Goal: Transaction & Acquisition: Purchase product/service

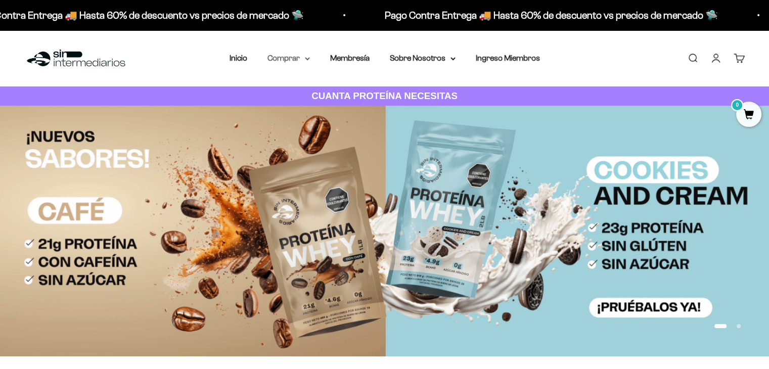
click at [299, 62] on summary "Comprar" at bounding box center [289, 58] width 42 height 13
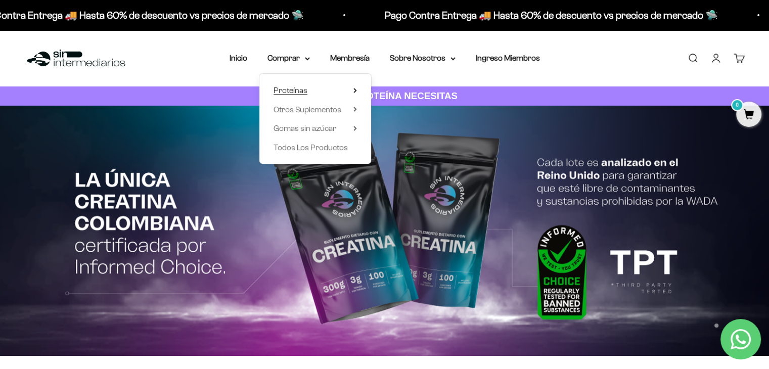
click at [315, 92] on summary "Proteínas" at bounding box center [315, 90] width 83 height 13
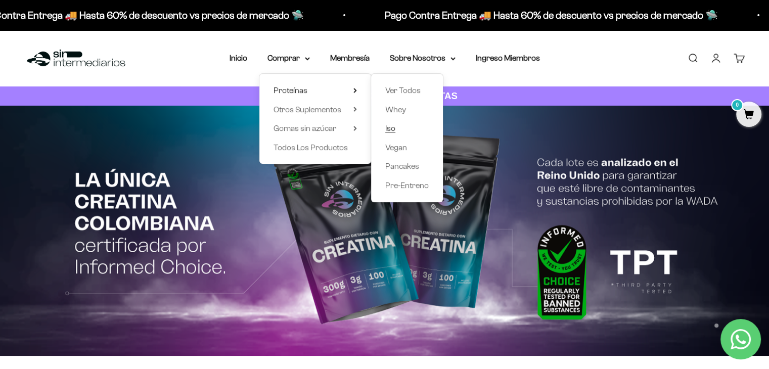
click at [390, 128] on span "Iso" at bounding box center [390, 128] width 10 height 9
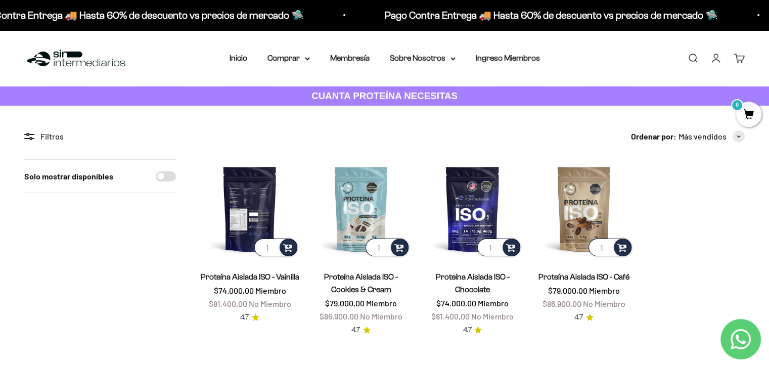
click at [256, 212] on img at bounding box center [249, 208] width 99 height 99
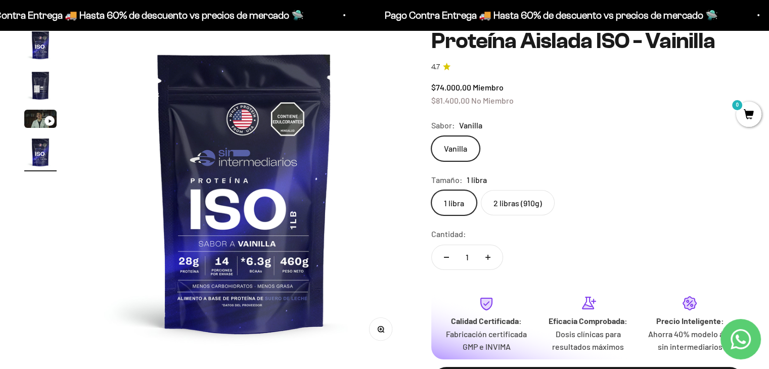
click at [508, 202] on label "2 libras (910g)" at bounding box center [518, 202] width 74 height 25
click at [431, 190] on input "2 libras (910g)" at bounding box center [431, 190] width 1 height 1
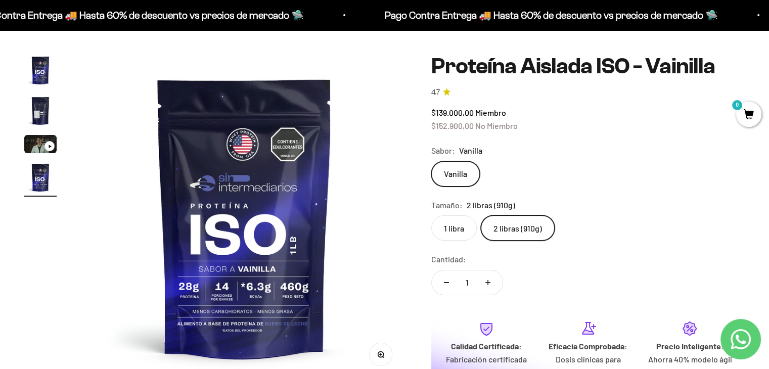
scroll to position [101, 0]
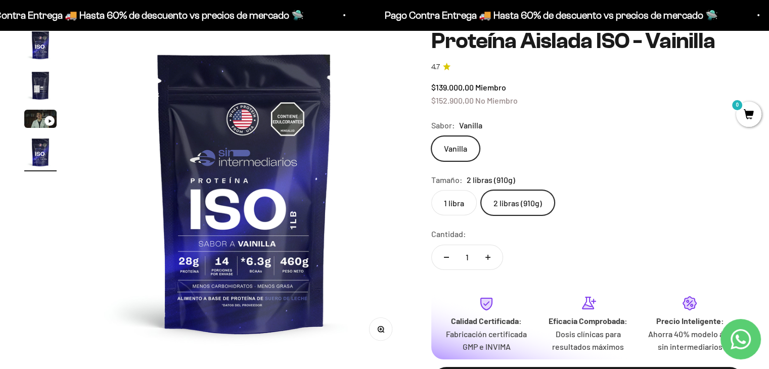
drag, startPoint x: 465, startPoint y: 148, endPoint x: 472, endPoint y: 148, distance: 7.1
click at [465, 148] on label "Vanilla" at bounding box center [455, 148] width 49 height 25
click at [431, 136] on input "Vanilla" at bounding box center [431, 136] width 1 height 1
click at [487, 256] on icon "Aumentar cantidad" at bounding box center [488, 257] width 5 height 5
type input "2"
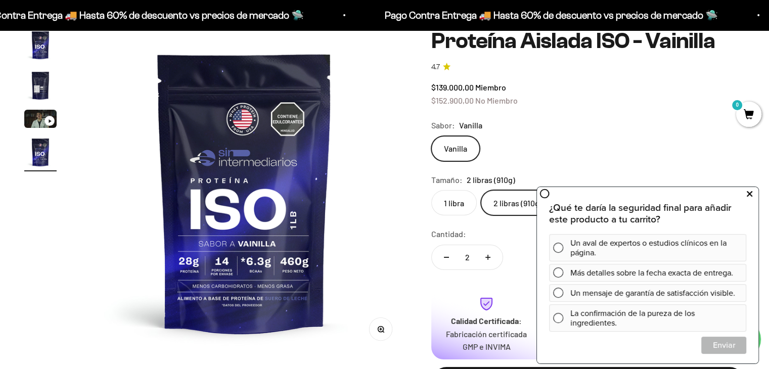
click at [753, 196] on button at bounding box center [750, 194] width 18 height 16
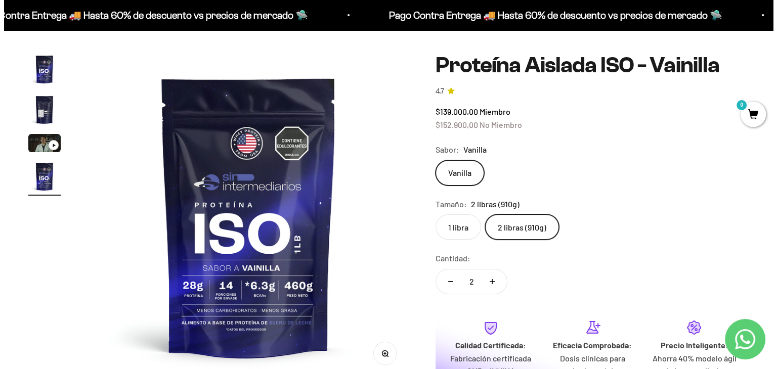
scroll to position [152, 0]
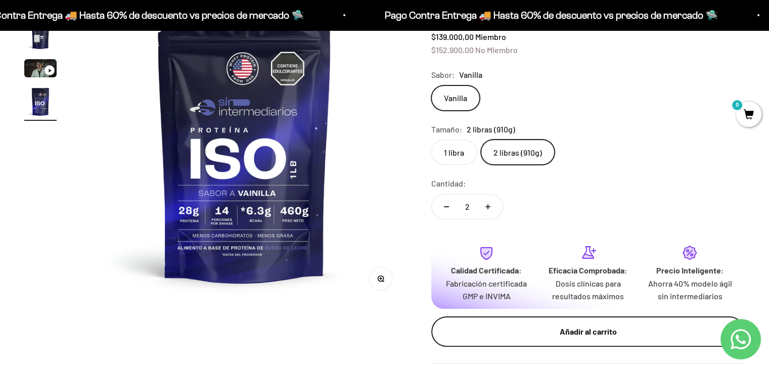
click at [575, 331] on div "Añadir al carrito" at bounding box center [588, 331] width 273 height 13
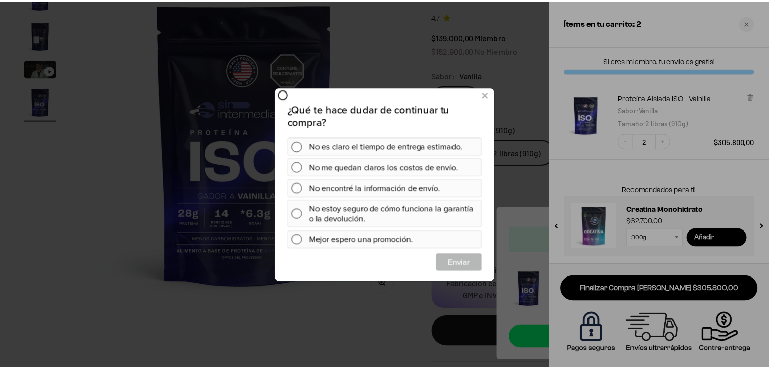
scroll to position [0, 0]
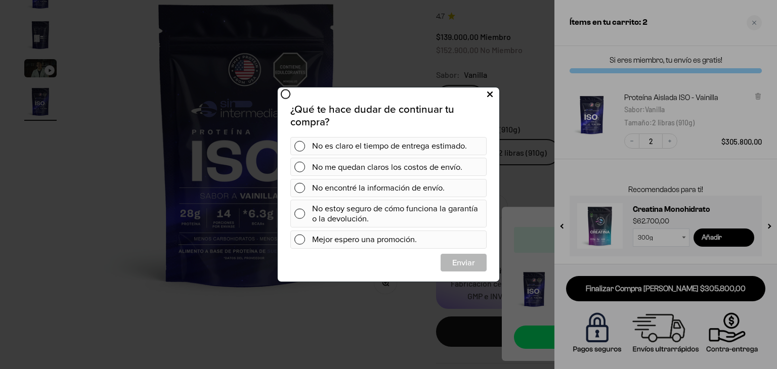
click at [492, 92] on icon at bounding box center [490, 95] width 6 height 14
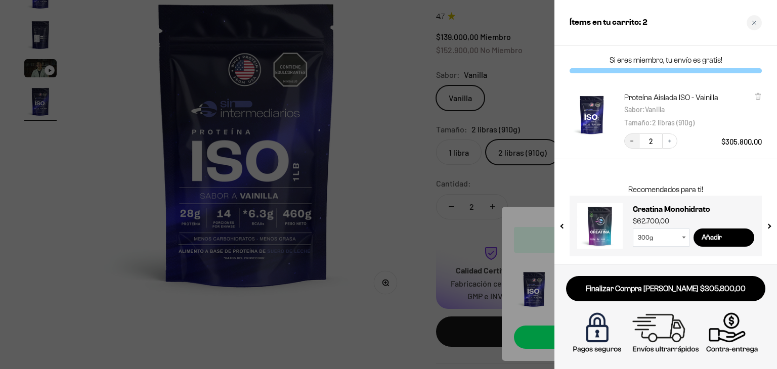
click at [631, 141] on icon "Decrease quantity" at bounding box center [631, 141] width 3 height 1
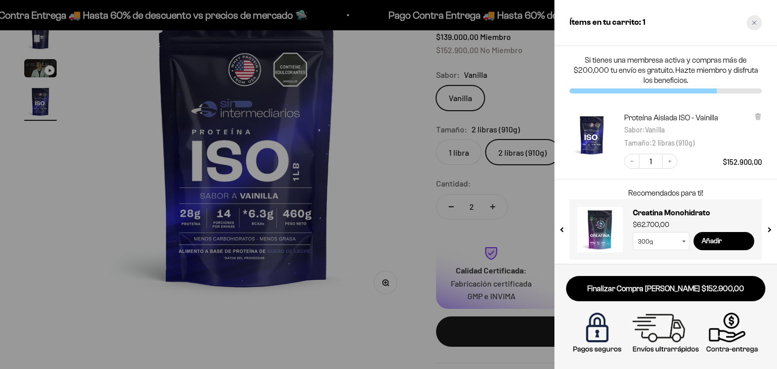
click at [750, 24] on div "Close cart" at bounding box center [754, 22] width 15 height 15
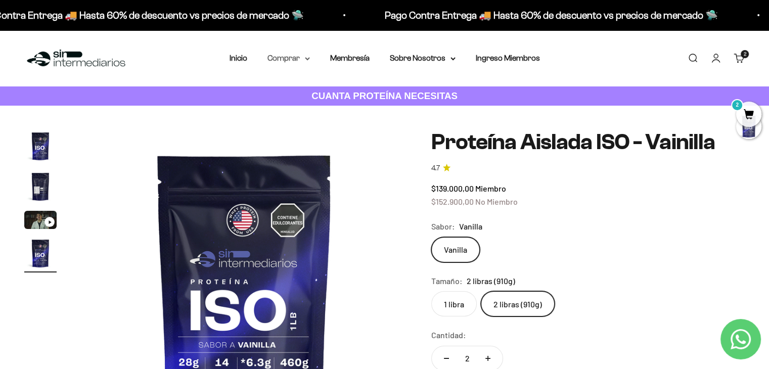
click at [300, 60] on summary "Comprar" at bounding box center [289, 58] width 42 height 13
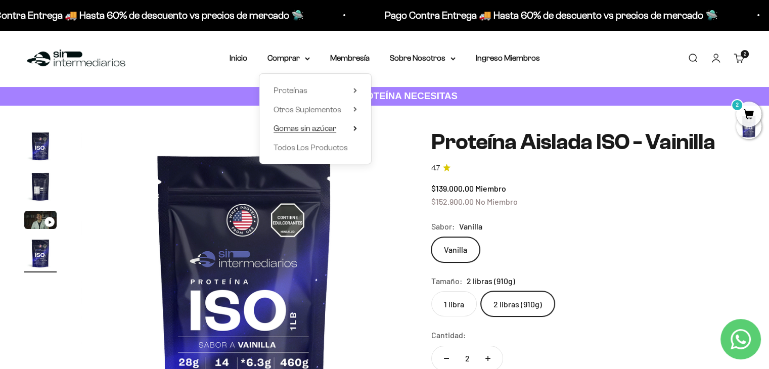
click at [318, 132] on span "Gomas sin azúcar" at bounding box center [305, 128] width 63 height 9
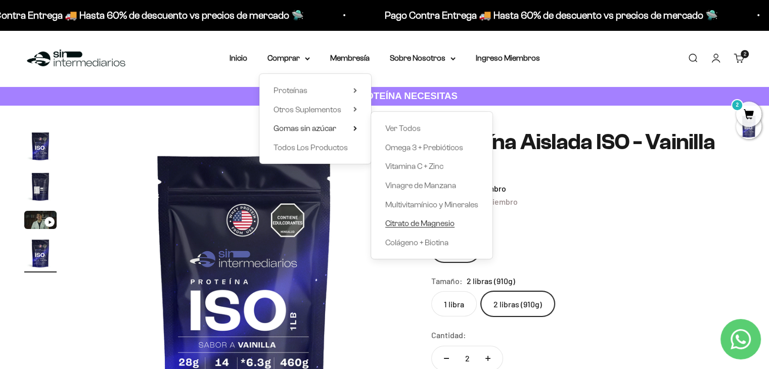
click at [427, 222] on span "Citrato de Magnesio" at bounding box center [419, 223] width 69 height 9
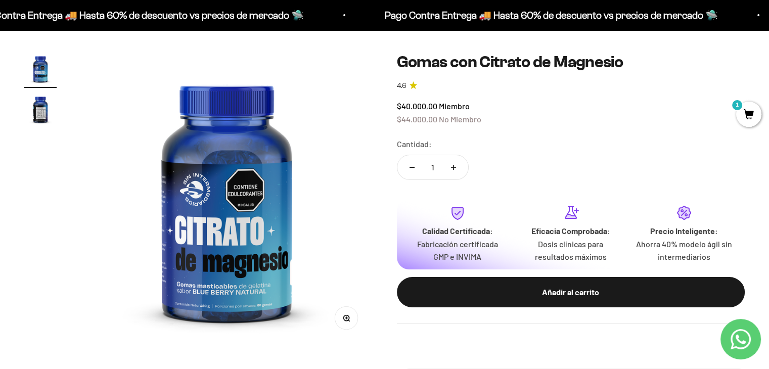
scroll to position [101, 0]
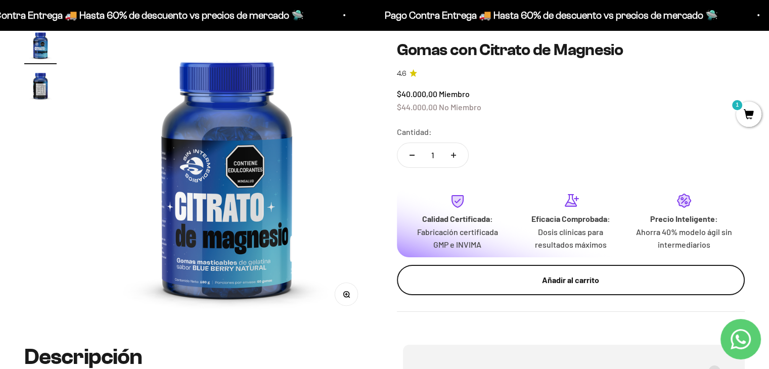
click at [575, 286] on button "Añadir al carrito" at bounding box center [571, 280] width 349 height 30
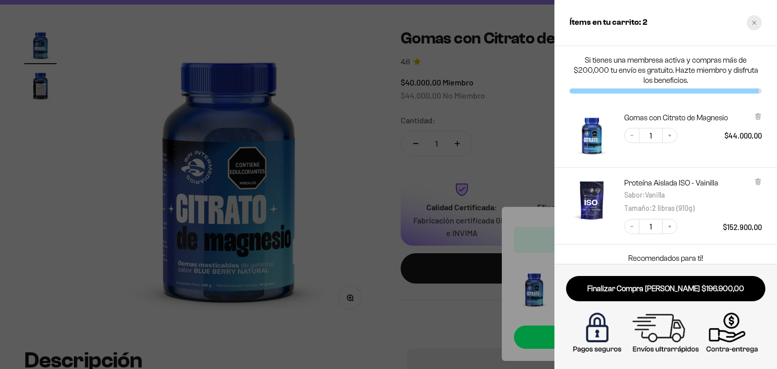
click at [750, 25] on div "Close cart" at bounding box center [754, 22] width 15 height 15
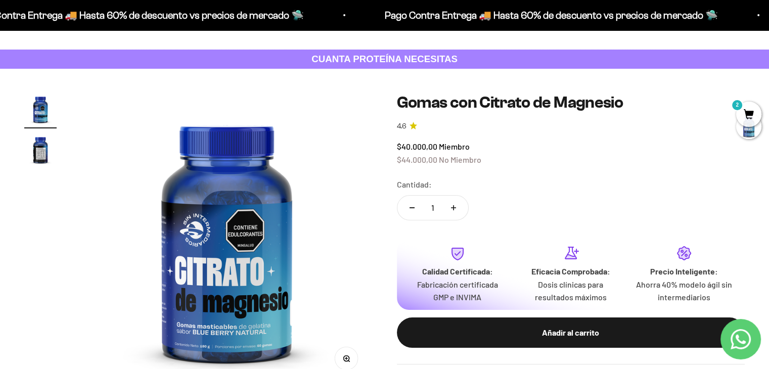
scroll to position [0, 0]
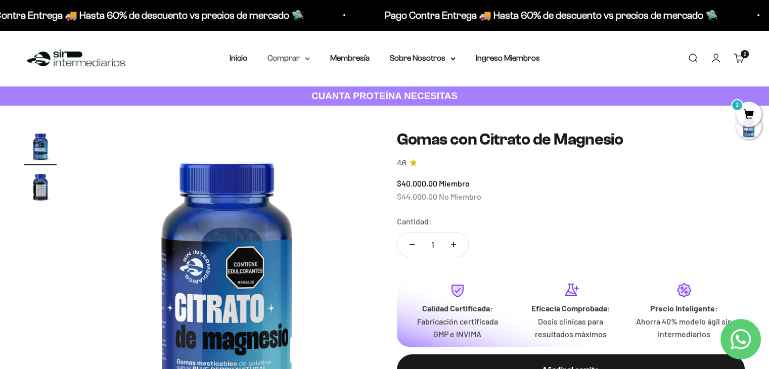
click at [304, 59] on summary "Comprar" at bounding box center [289, 58] width 42 height 13
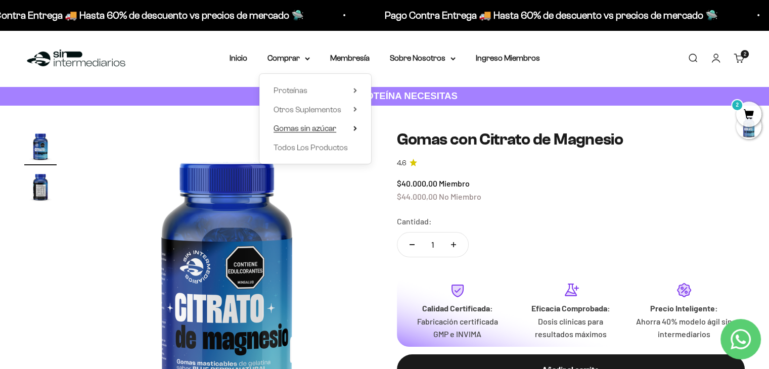
click at [301, 126] on span "Gomas sin azúcar" at bounding box center [305, 128] width 63 height 9
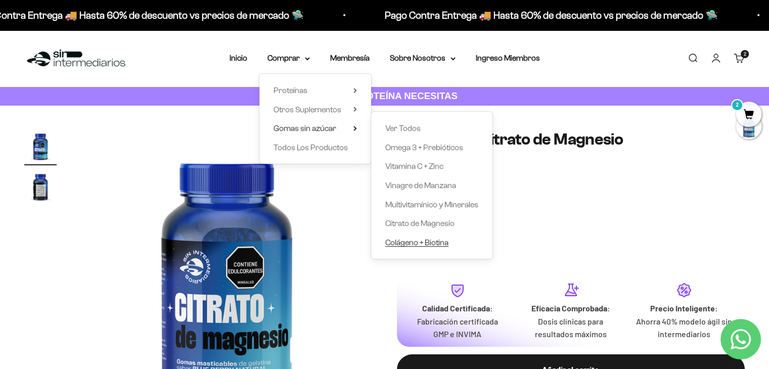
click at [413, 239] on span "Colágeno + Biotina" at bounding box center [416, 242] width 63 height 9
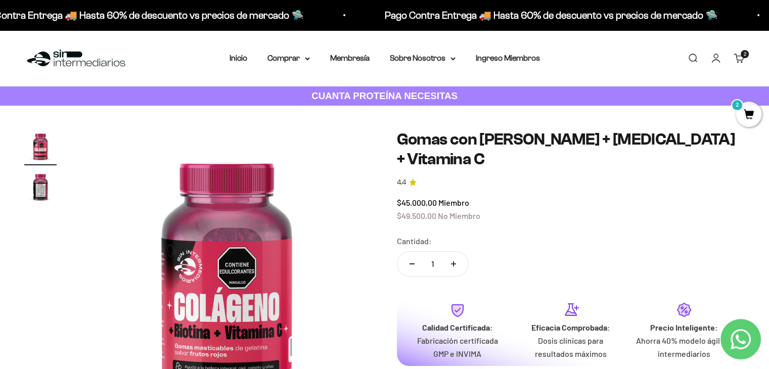
scroll to position [101, 0]
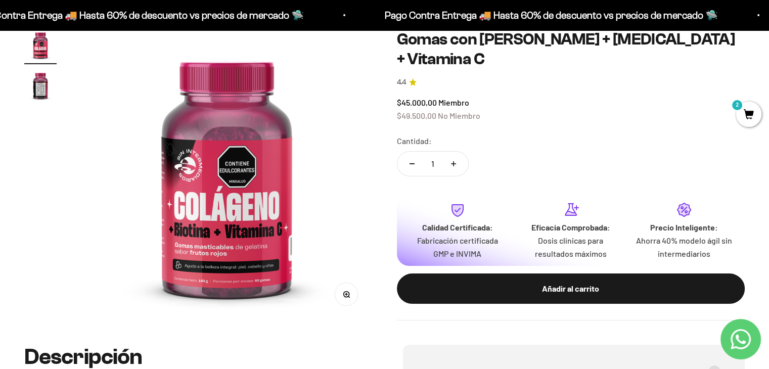
click at [552, 282] on div "Añadir al carrito" at bounding box center [571, 288] width 308 height 13
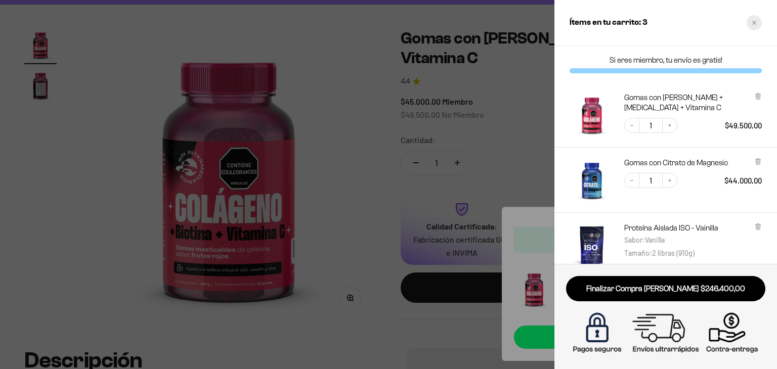
click at [754, 23] on icon "Close cart" at bounding box center [754, 23] width 4 height 4
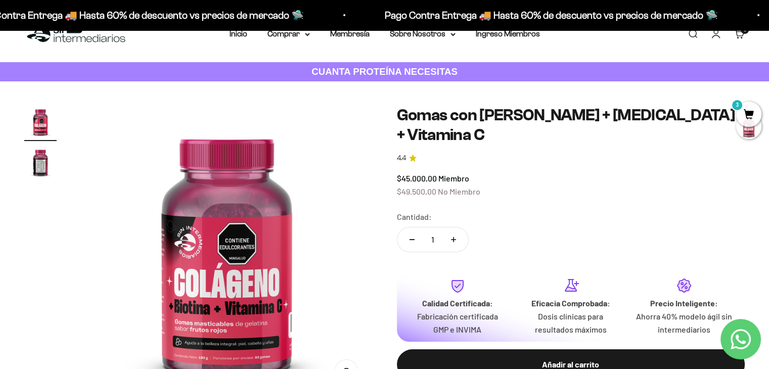
scroll to position [0, 0]
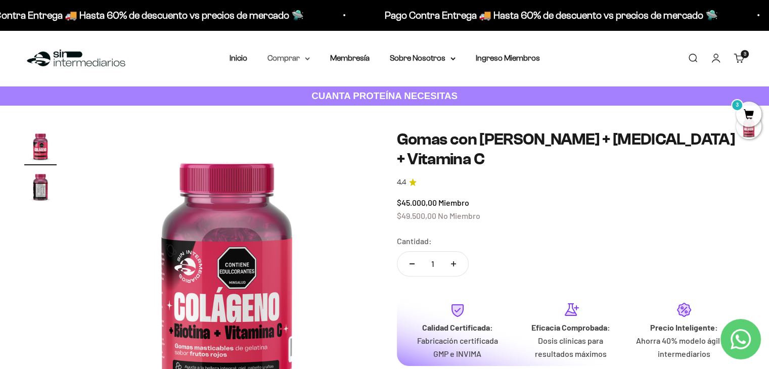
click at [307, 63] on summary "Comprar" at bounding box center [289, 58] width 42 height 13
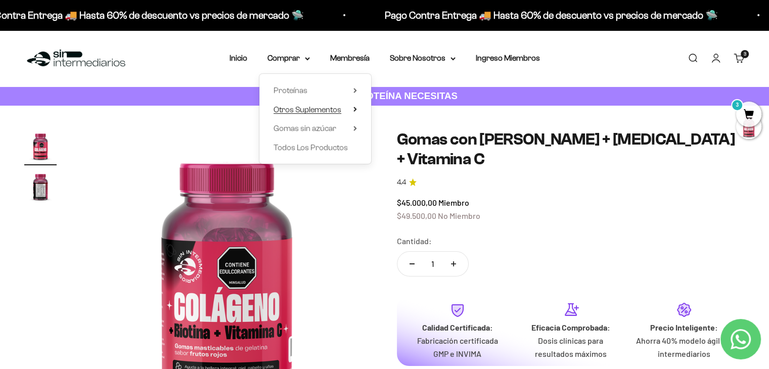
click at [318, 112] on span "Otros Suplementos" at bounding box center [308, 109] width 68 height 9
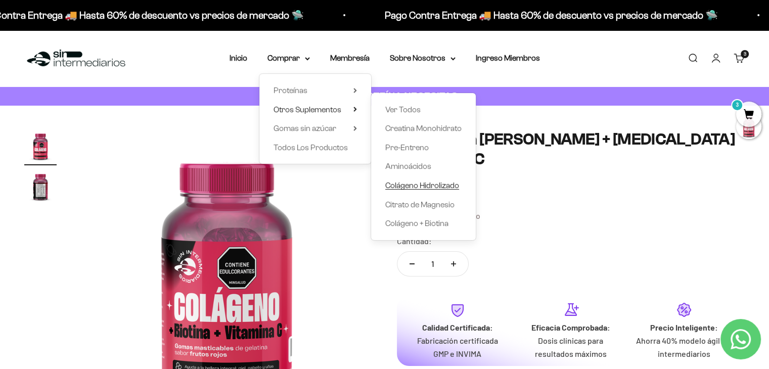
click at [425, 185] on span "Colágeno Hidrolizado" at bounding box center [422, 185] width 74 height 9
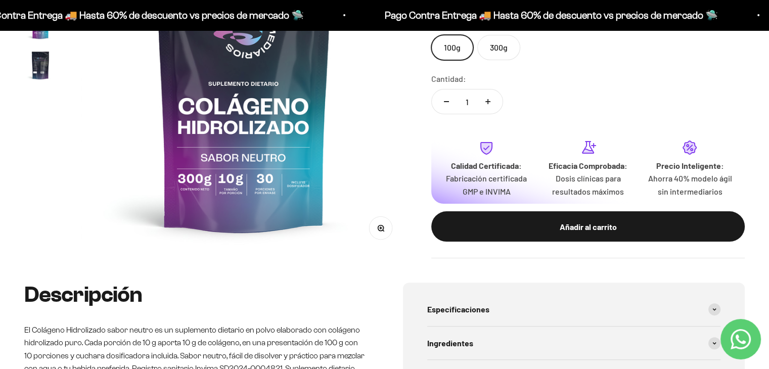
scroll to position [354, 0]
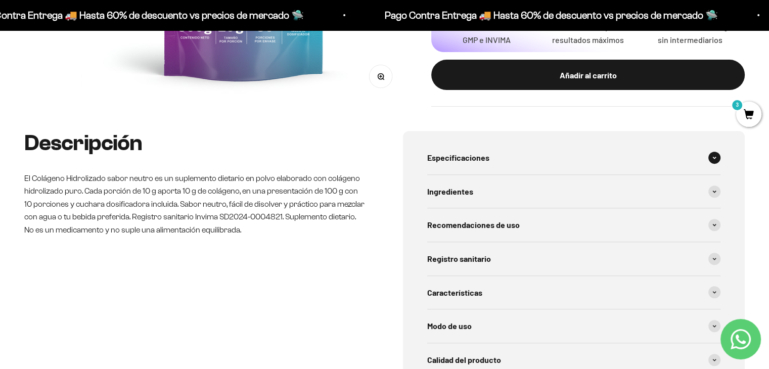
click at [468, 159] on span "Especificaciones" at bounding box center [458, 157] width 62 height 13
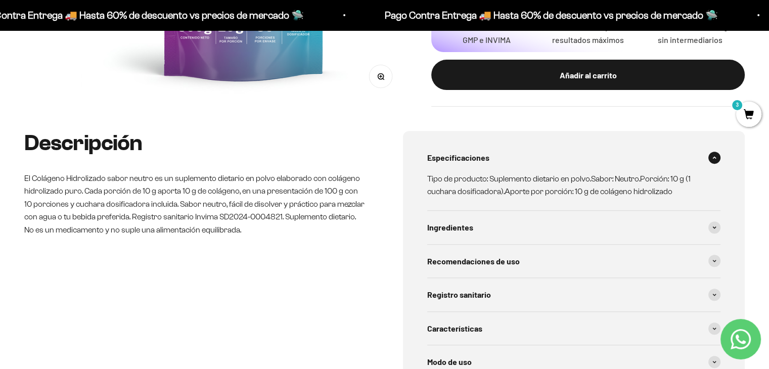
click at [468, 159] on span "Especificaciones" at bounding box center [458, 157] width 62 height 13
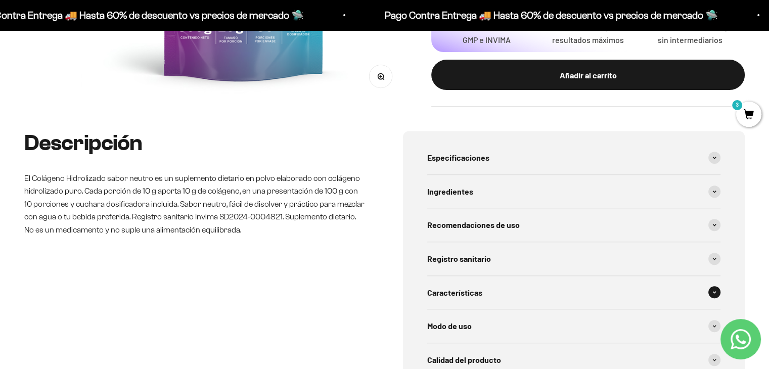
click at [467, 296] on span "Características" at bounding box center [454, 292] width 55 height 13
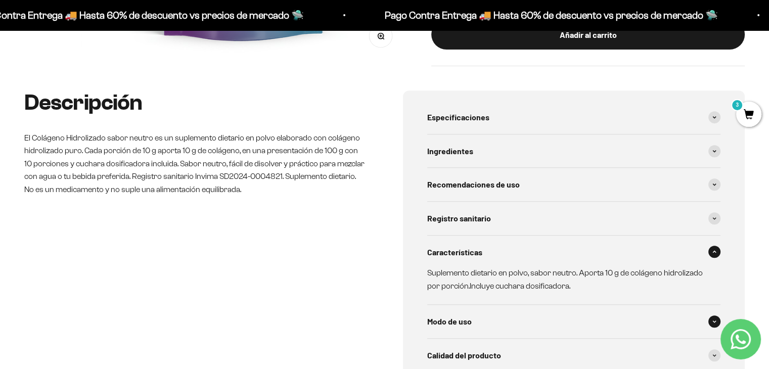
scroll to position [455, 0]
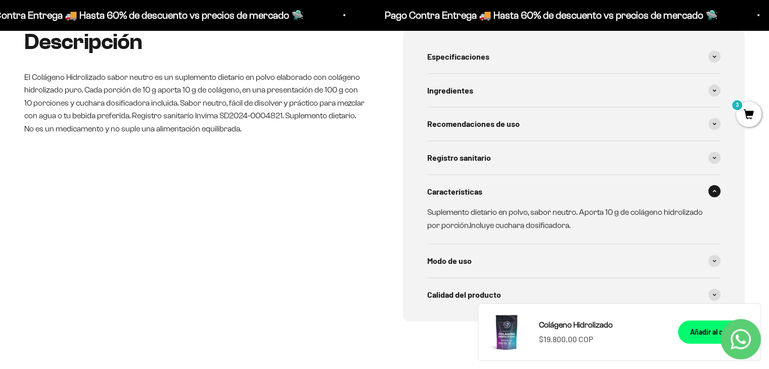
click at [458, 190] on span "Características" at bounding box center [454, 191] width 55 height 13
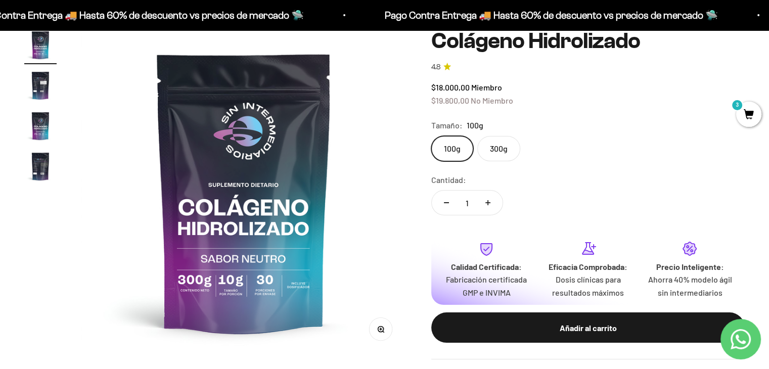
scroll to position [0, 0]
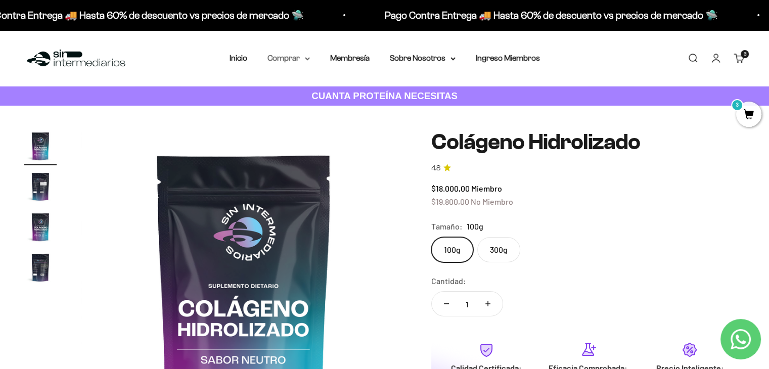
click at [308, 59] on icon at bounding box center [308, 59] width 4 height 2
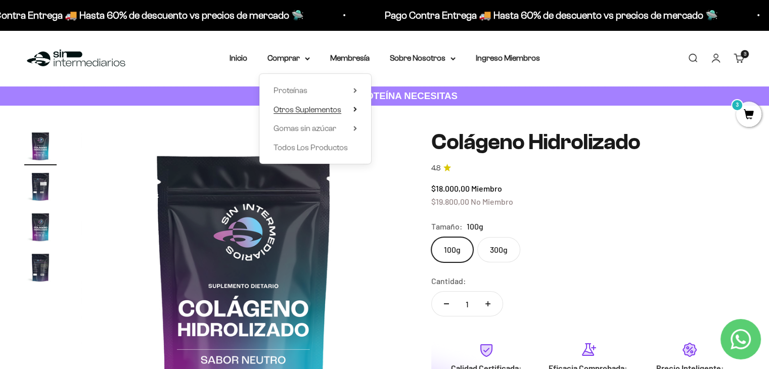
click at [317, 112] on span "Otros Suplementos" at bounding box center [308, 109] width 68 height 9
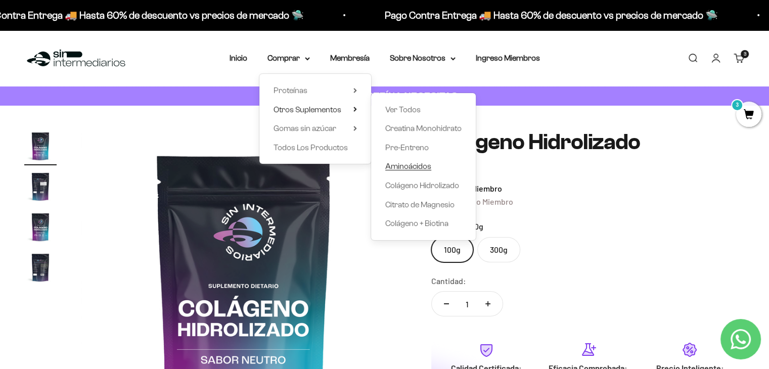
click at [414, 166] on span "Aminoácidos" at bounding box center [408, 166] width 46 height 9
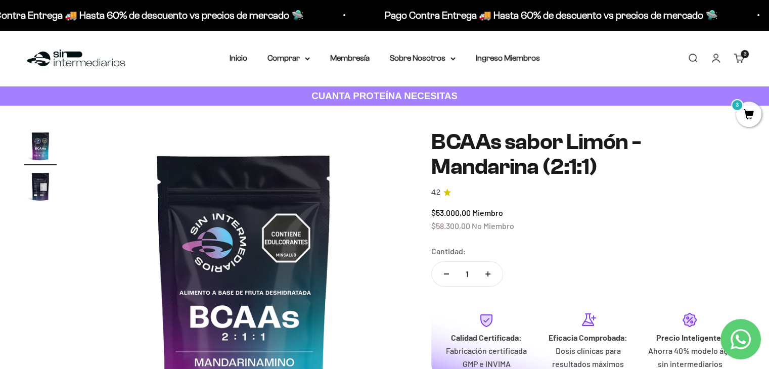
click at [42, 187] on img "Ir al artículo 2" at bounding box center [40, 186] width 32 height 32
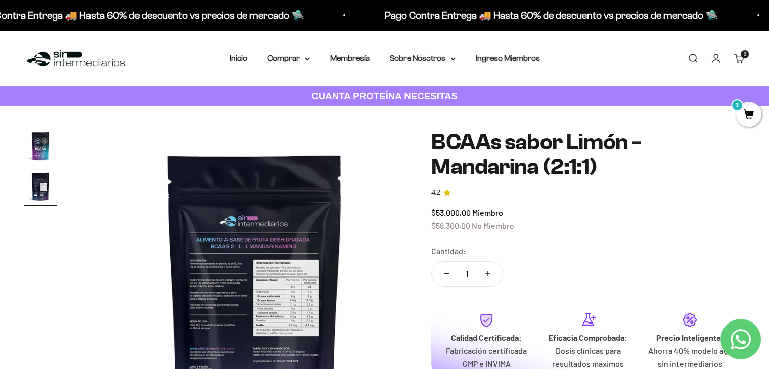
scroll to position [0, 338]
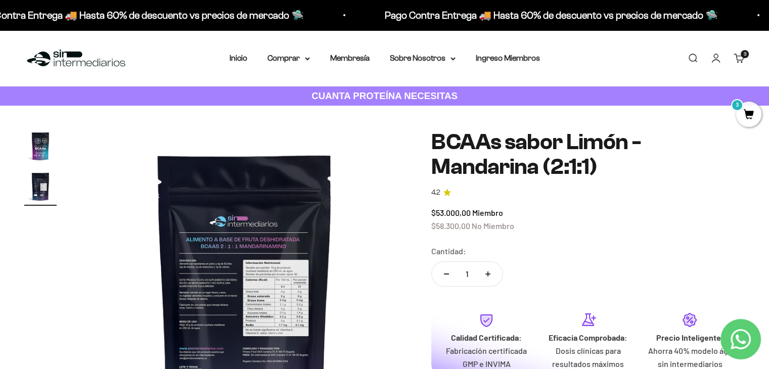
drag, startPoint x: 200, startPoint y: 279, endPoint x: 213, endPoint y: 285, distance: 14.5
click at [200, 279] on img at bounding box center [244, 293] width 326 height 326
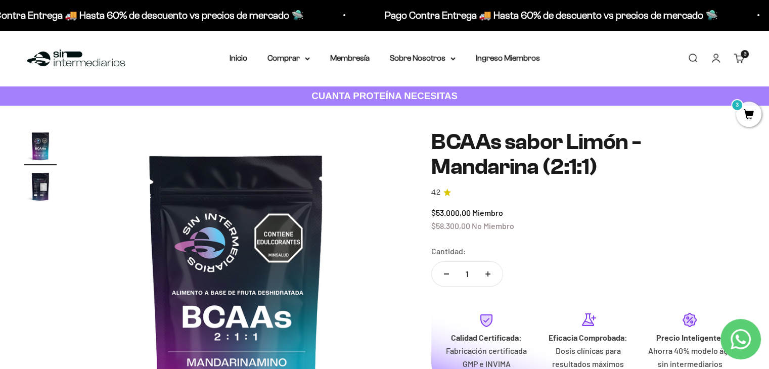
scroll to position [0, 0]
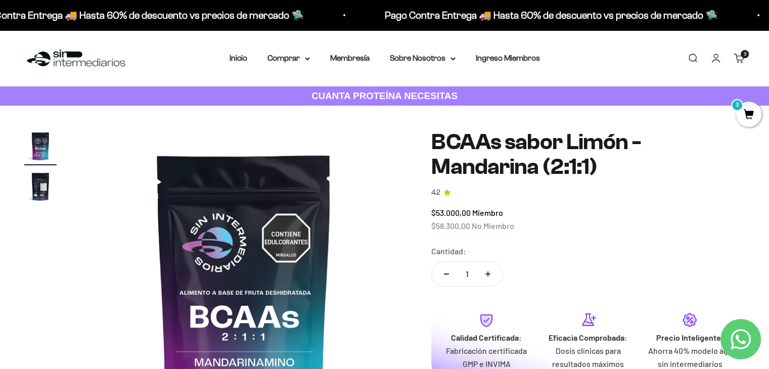
click at [255, 286] on img at bounding box center [244, 293] width 326 height 326
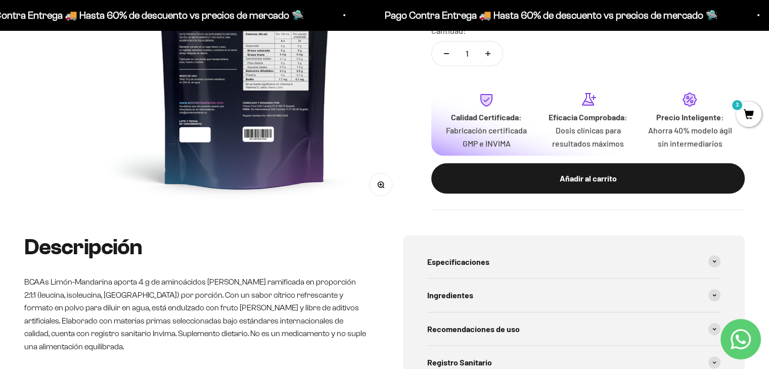
scroll to position [253, 0]
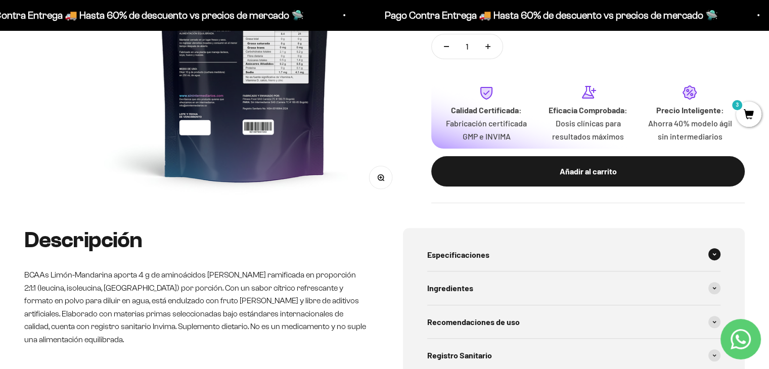
click at [521, 259] on div "Especificaciones" at bounding box center [574, 254] width 294 height 33
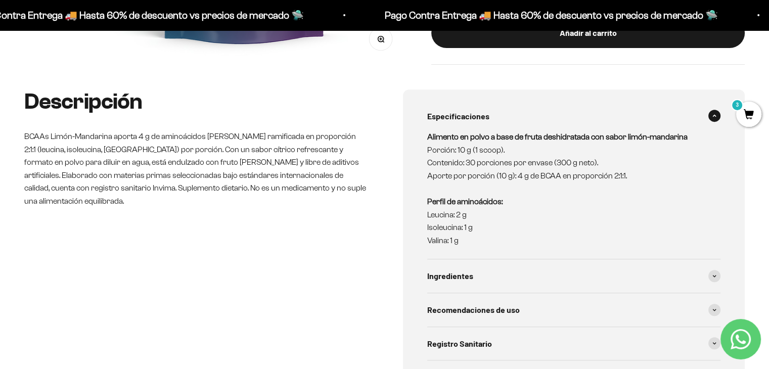
scroll to position [405, 0]
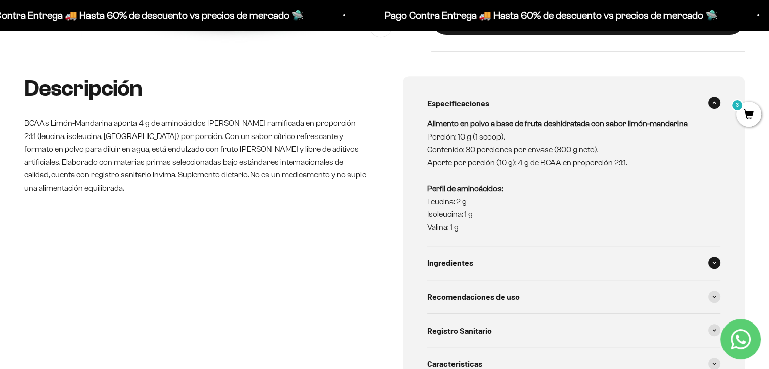
click at [462, 264] on span "Ingredientes" at bounding box center [450, 262] width 46 height 13
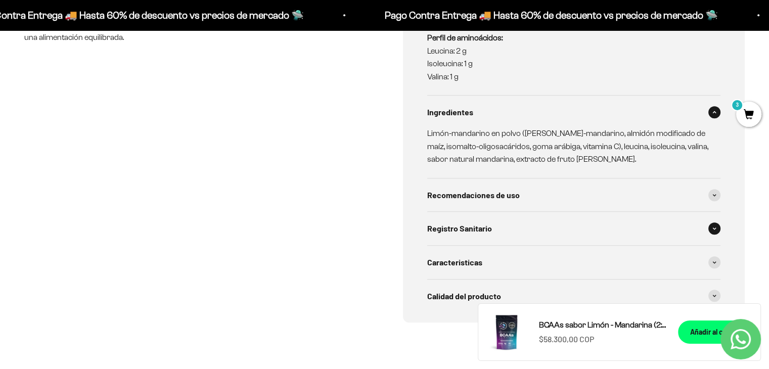
scroll to position [556, 0]
click at [463, 196] on span "Recomendaciones de uso" at bounding box center [473, 194] width 93 height 13
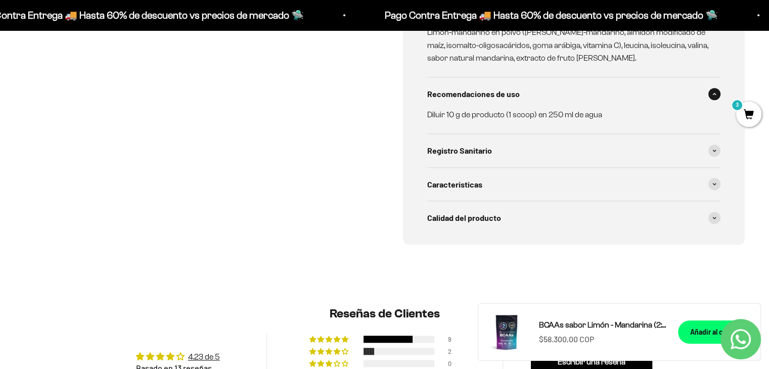
scroll to position [658, 0]
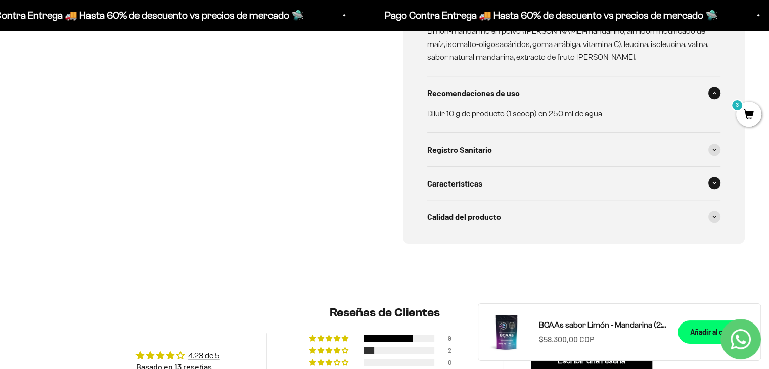
click at [463, 187] on span "Caracteristicas" at bounding box center [454, 183] width 55 height 13
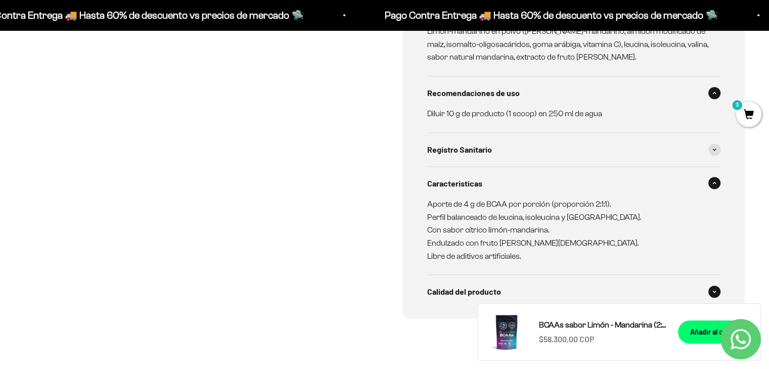
click at [487, 292] on span "Calidad del producto" at bounding box center [464, 291] width 74 height 13
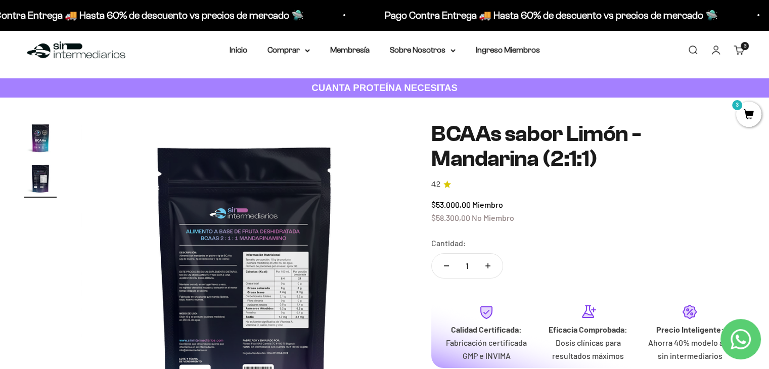
scroll to position [0, 0]
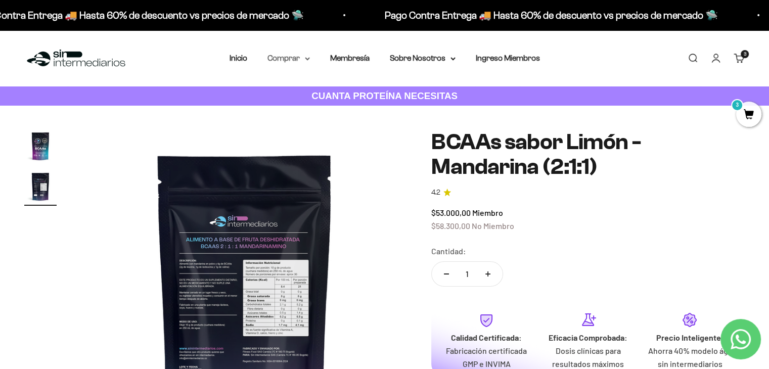
click at [301, 60] on summary "Comprar" at bounding box center [289, 58] width 42 height 13
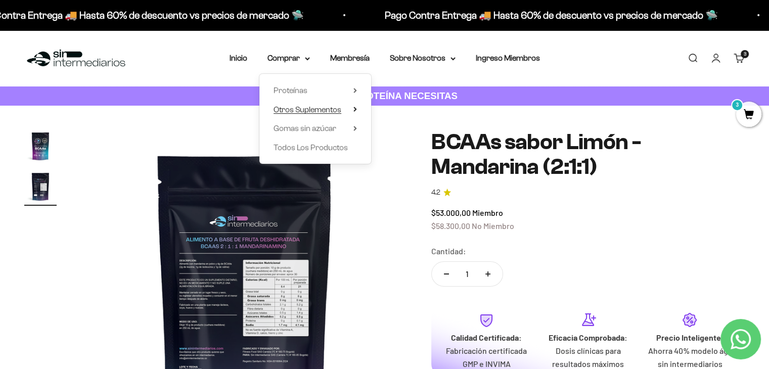
click at [334, 109] on span "Otros Suplementos" at bounding box center [308, 109] width 68 height 9
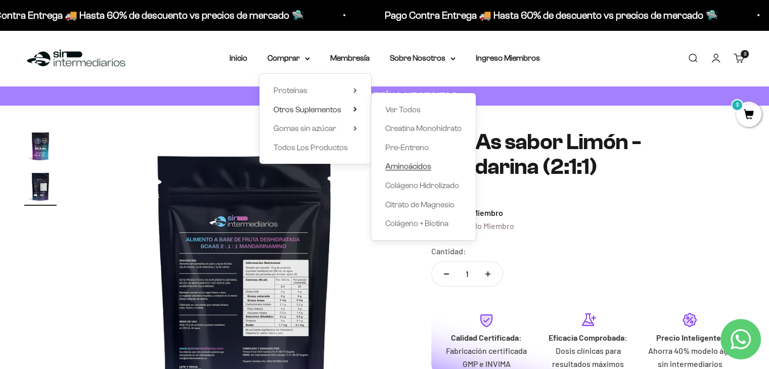
click at [407, 168] on span "Aminoácidos" at bounding box center [408, 166] width 46 height 9
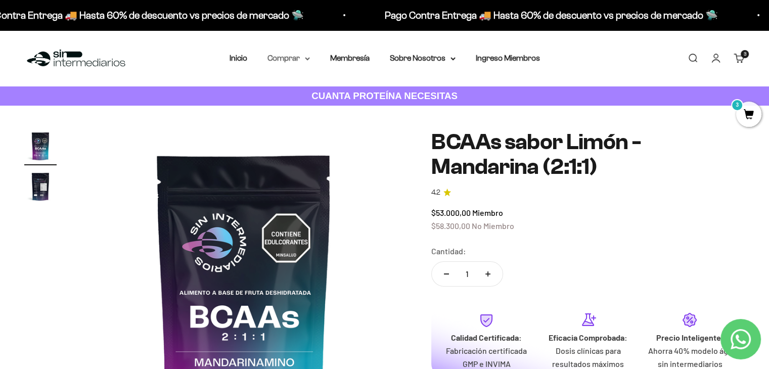
click at [299, 59] on summary "Comprar" at bounding box center [289, 58] width 42 height 13
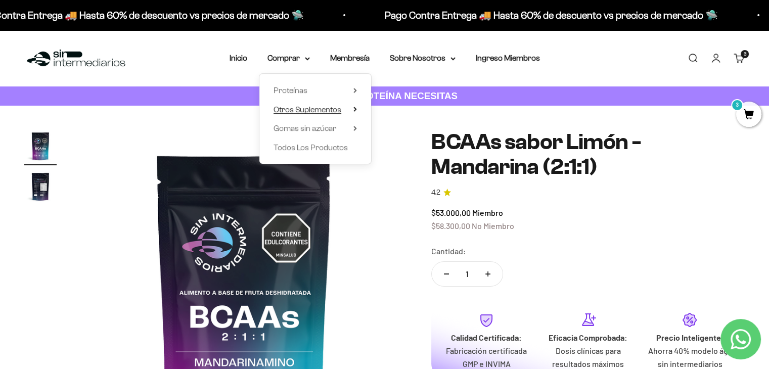
click at [321, 111] on span "Otros Suplementos" at bounding box center [308, 109] width 68 height 9
click at [309, 92] on summary "Proteínas" at bounding box center [315, 90] width 83 height 13
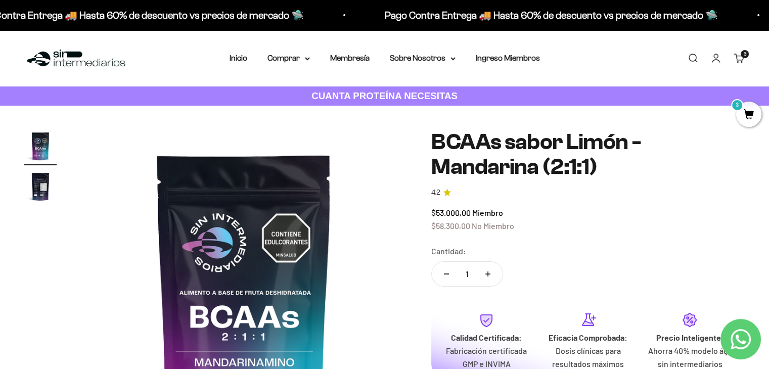
click at [741, 55] on cart-count "3 artículos 3" at bounding box center [745, 54] width 8 height 8
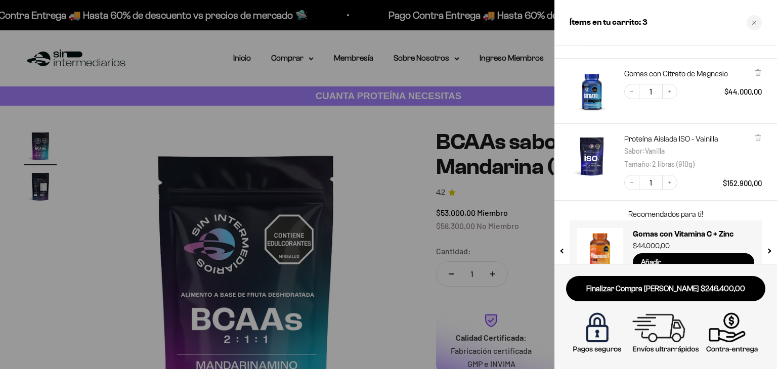
scroll to position [113, 0]
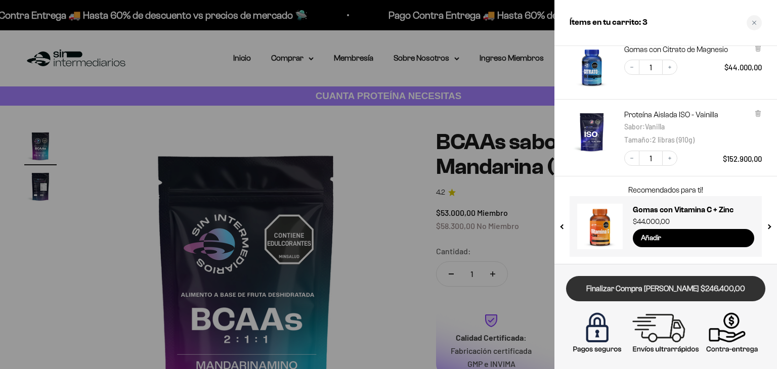
click at [668, 290] on link "Finalizar Compra [PERSON_NAME] $246.400,00" at bounding box center [665, 289] width 199 height 26
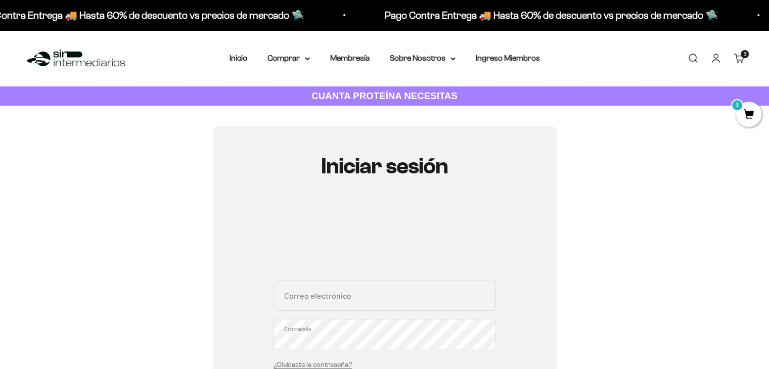
scroll to position [51, 0]
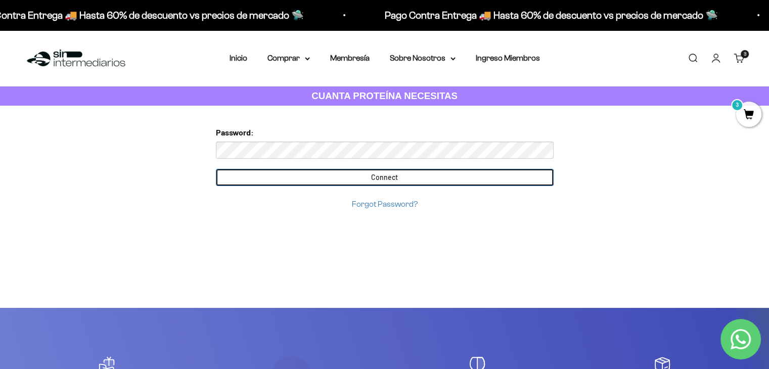
click at [349, 180] on input "Connect" at bounding box center [385, 177] width 338 height 17
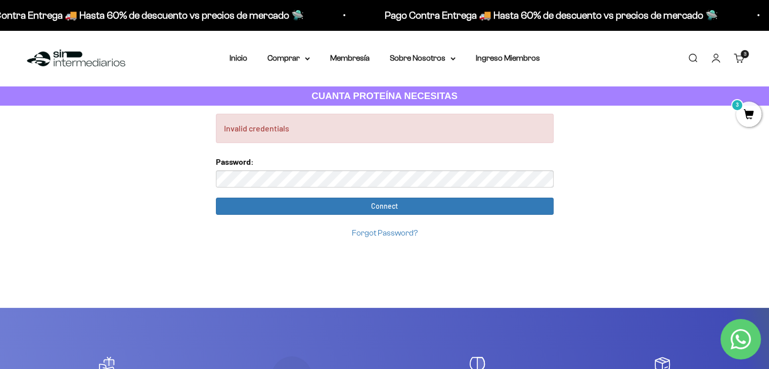
click at [717, 55] on link "Iniciar sesión" at bounding box center [716, 58] width 11 height 11
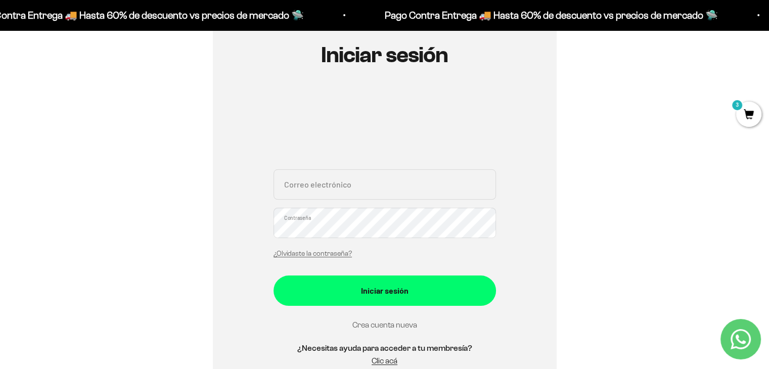
scroll to position [101, 0]
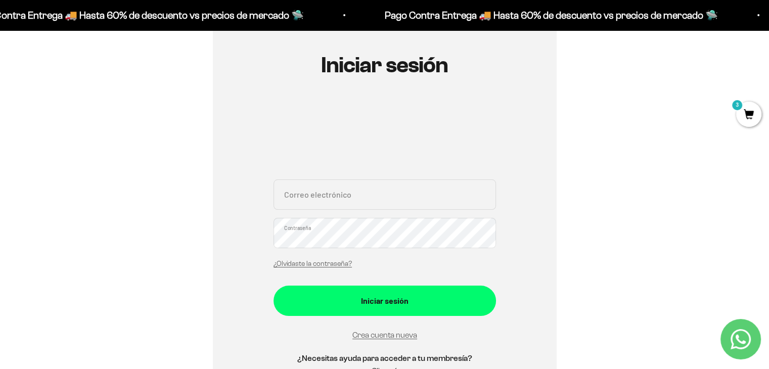
click at [372, 197] on input "Correo electrónico" at bounding box center [385, 195] width 223 height 30
type input "[EMAIL_ADDRESS][DOMAIN_NAME]"
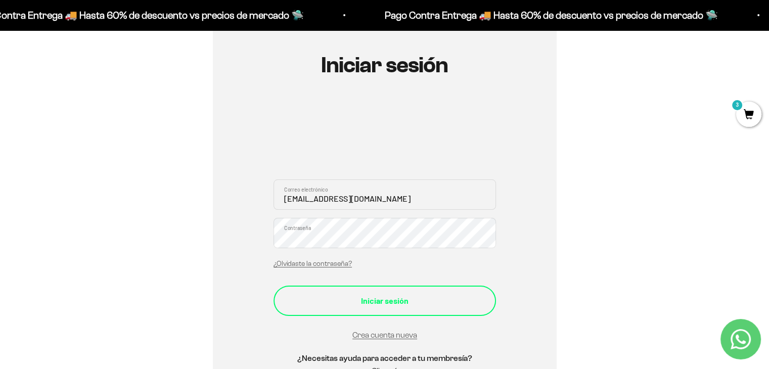
click at [384, 314] on button "Iniciar sesión" at bounding box center [385, 301] width 223 height 30
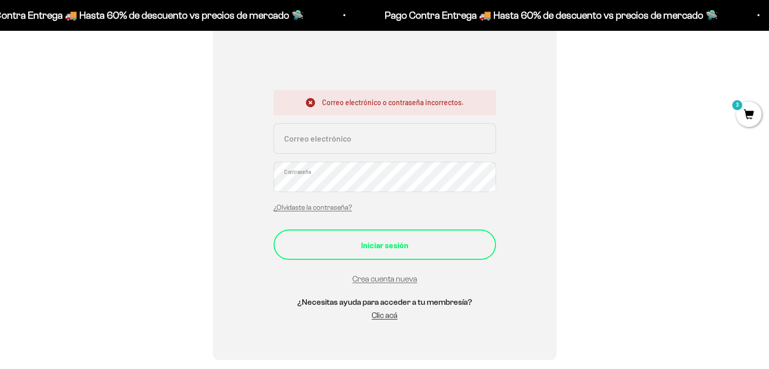
scroll to position [202, 0]
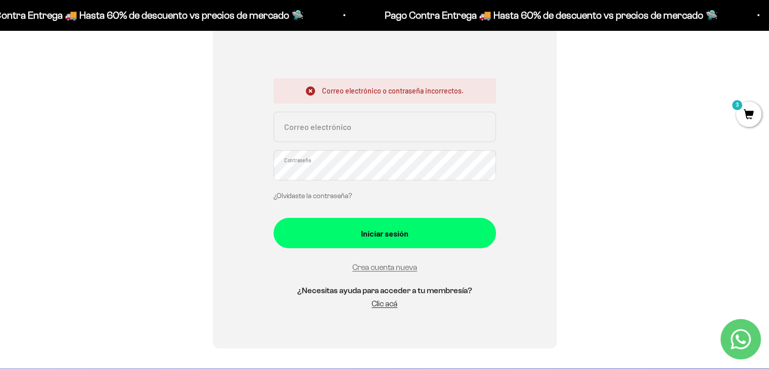
click at [312, 199] on link "¿Olvidaste la contraseña?" at bounding box center [313, 196] width 78 height 8
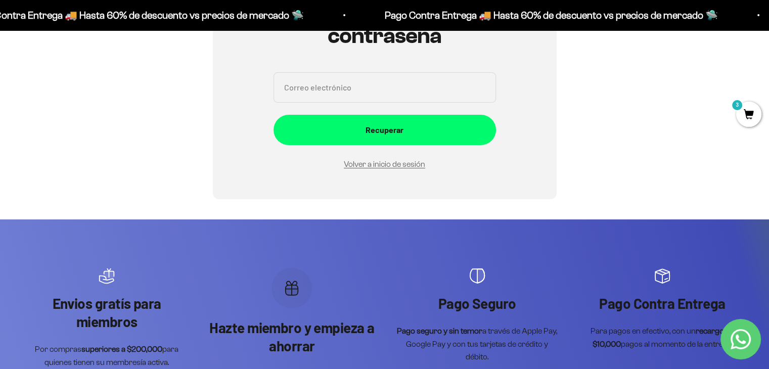
scroll to position [101, 0]
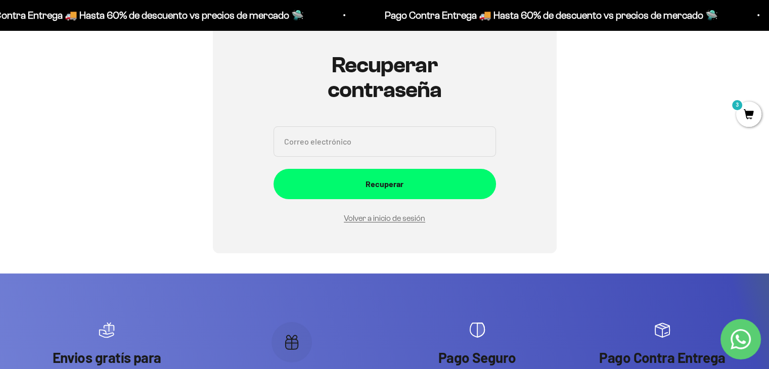
drag, startPoint x: 375, startPoint y: 138, endPoint x: 379, endPoint y: 142, distance: 6.1
click at [376, 138] on input "Correo electrónico" at bounding box center [385, 141] width 223 height 30
type input "diegoogoal@gmail.com"
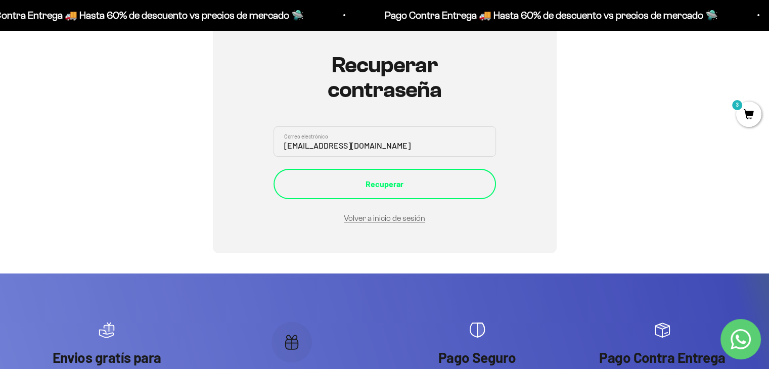
click at [374, 184] on div "Recuperar" at bounding box center [385, 184] width 182 height 13
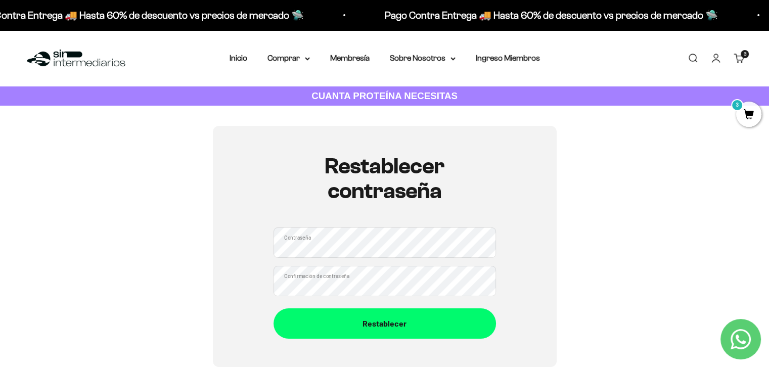
click at [257, 244] on div "Restablecer contraseña Contraseña Confirmación de contraseña Restablecer" at bounding box center [385, 246] width 344 height 241
click at [386, 299] on form "Contraseña Confirmación de contraseña Restablecer" at bounding box center [385, 283] width 223 height 111
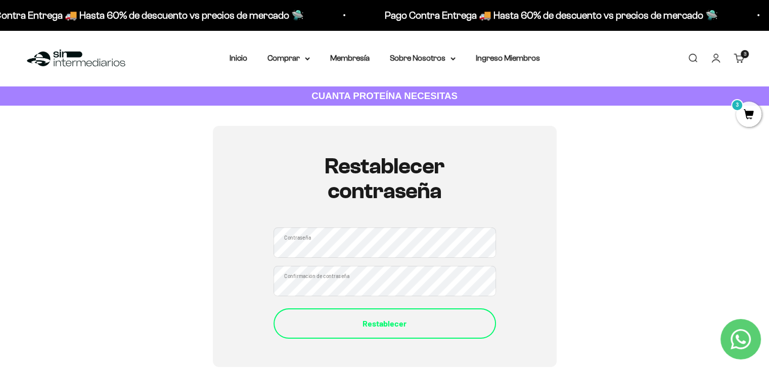
click at [382, 320] on div "Restablecer" at bounding box center [385, 323] width 182 height 13
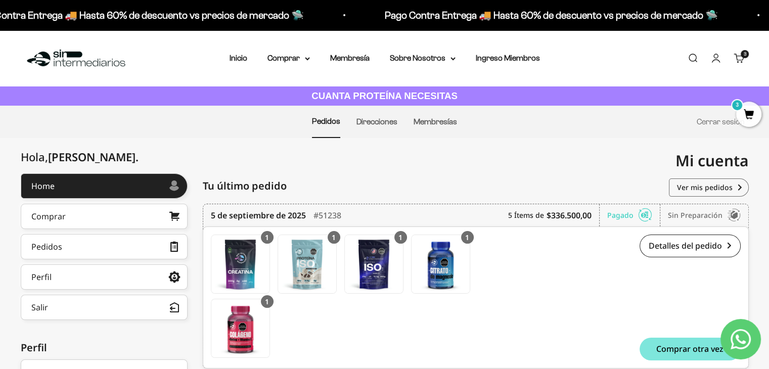
click at [569, 306] on div "Detalles del pedido #51238 $336.500,00 Comprar otra vez" at bounding box center [609, 298] width 263 height 126
click at [748, 114] on span "3" at bounding box center [749, 114] width 25 height 25
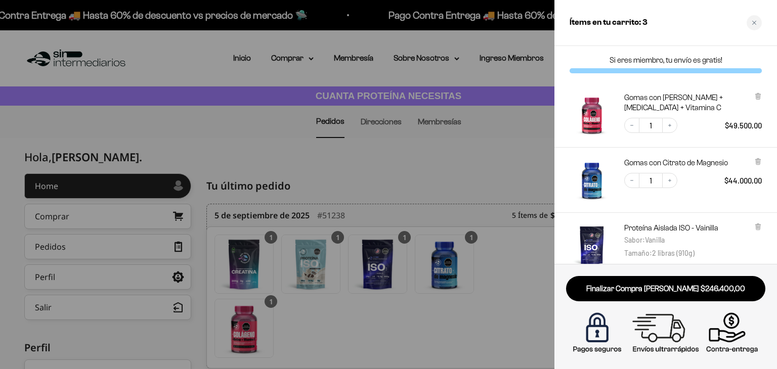
scroll to position [113, 0]
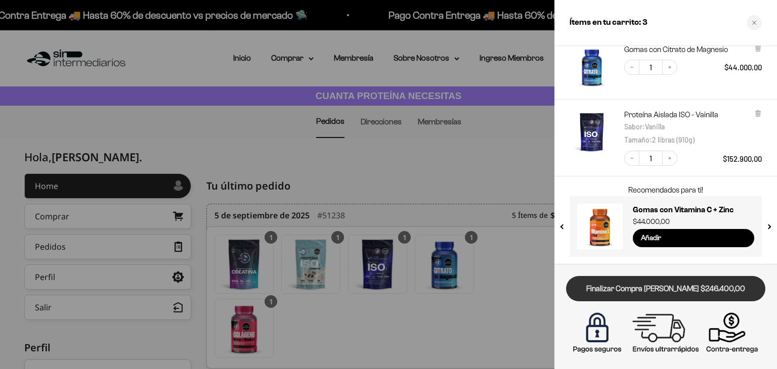
click at [682, 296] on link "Finalizar Compra [PERSON_NAME] $246.400,00" at bounding box center [665, 289] width 199 height 26
